Goal: Use online tool/utility: Use online tool/utility

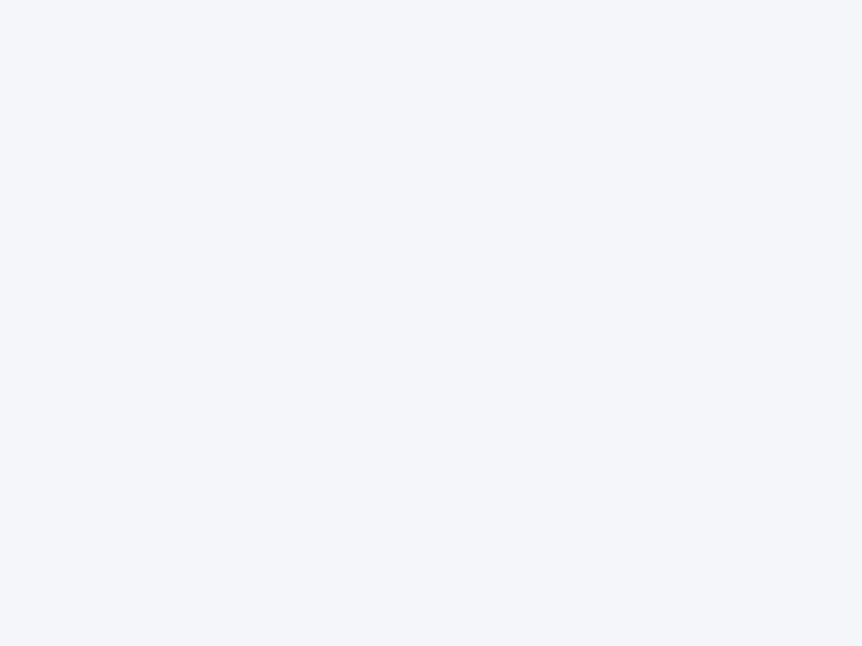
click at [431, 323] on div at bounding box center [431, 323] width 862 height 646
